Goal: Download file/media

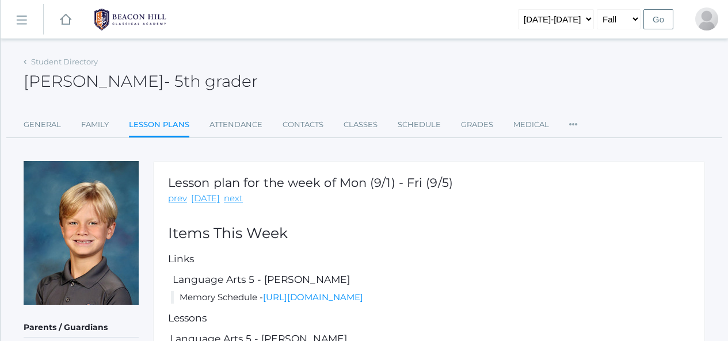
scroll to position [275, 0]
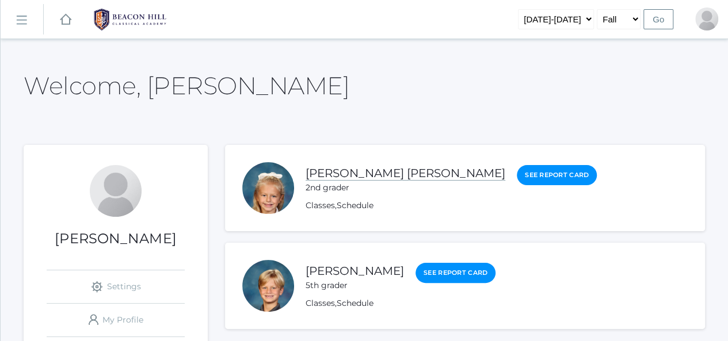
click at [332, 176] on link "[PERSON_NAME] [PERSON_NAME]" at bounding box center [406, 173] width 200 height 14
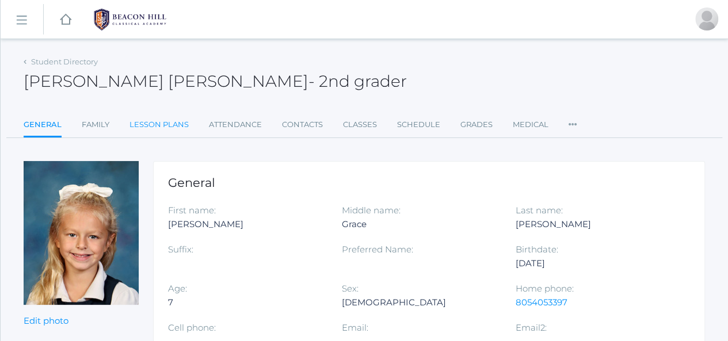
click at [157, 130] on link "Lesson Plans" at bounding box center [159, 124] width 59 height 23
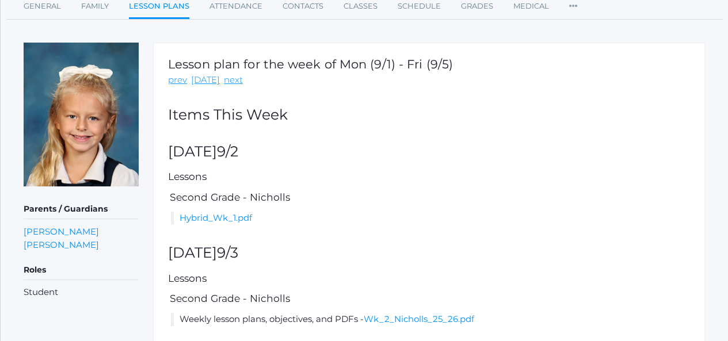
scroll to position [157, 0]
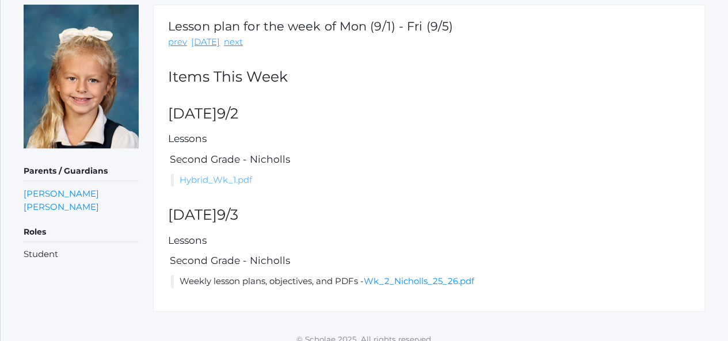
click at [235, 176] on link "Hybrid_Wk_1.pdf" at bounding box center [216, 179] width 73 height 11
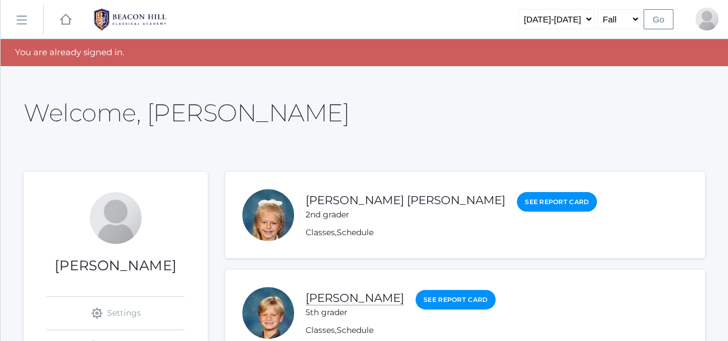
click at [339, 305] on link "[PERSON_NAME]" at bounding box center [355, 298] width 98 height 14
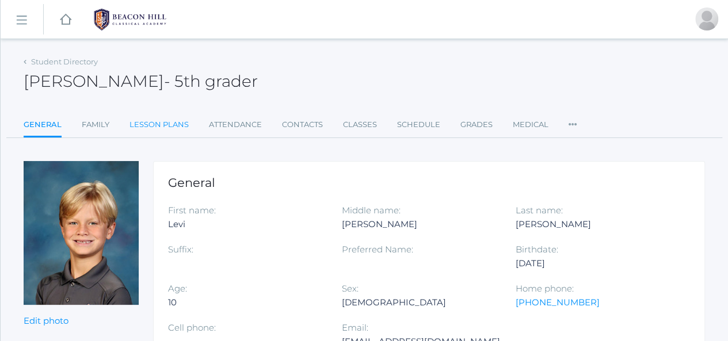
click at [145, 123] on link "Lesson Plans" at bounding box center [159, 124] width 59 height 23
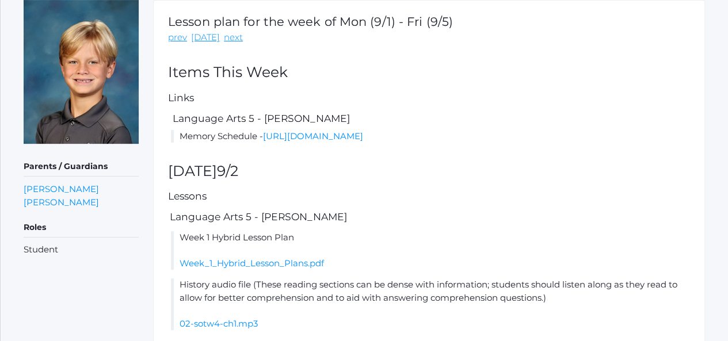
scroll to position [184, 0]
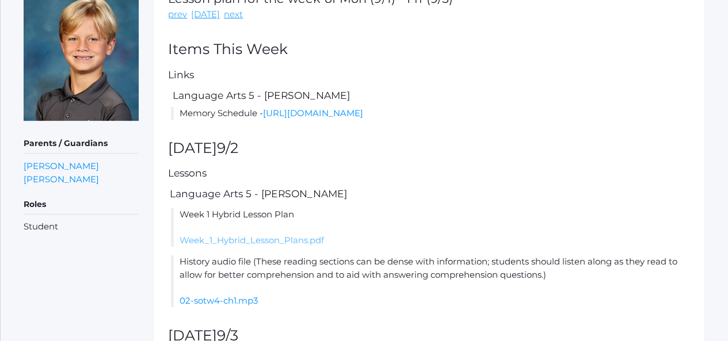
click at [276, 246] on link "Week_1_Hybrid_Lesson_Plans.pdf" at bounding box center [252, 240] width 145 height 11
click at [249, 246] on li "Week 1 Hybrid Lesson Plan Week_1_Hybrid_Lesson_Plans.pdf" at bounding box center [430, 227] width 519 height 39
